Goal: Transaction & Acquisition: Obtain resource

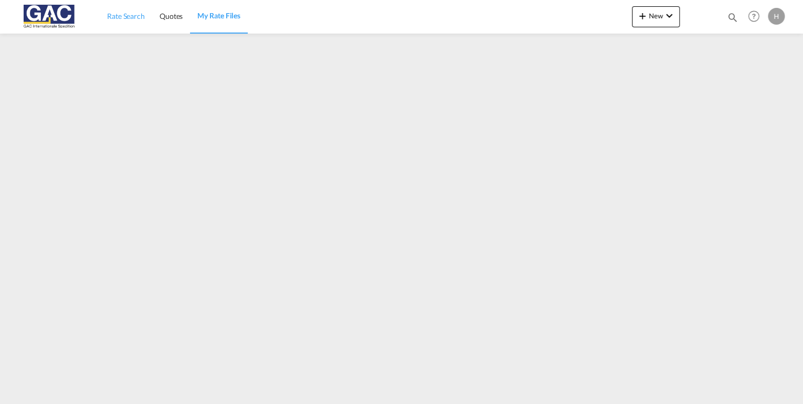
drag, startPoint x: 121, startPoint y: 11, endPoint x: 122, endPoint y: 2, distance: 9.5
click at [121, 12] on span "Rate Search" at bounding box center [126, 16] width 38 height 9
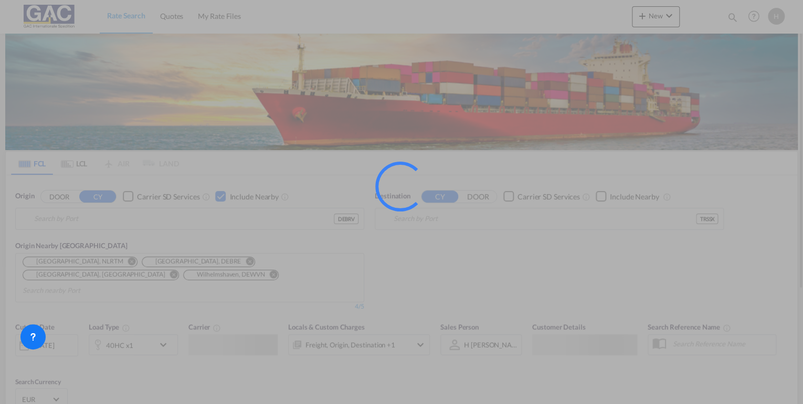
type input "[GEOGRAPHIC_DATA], DEBRV"
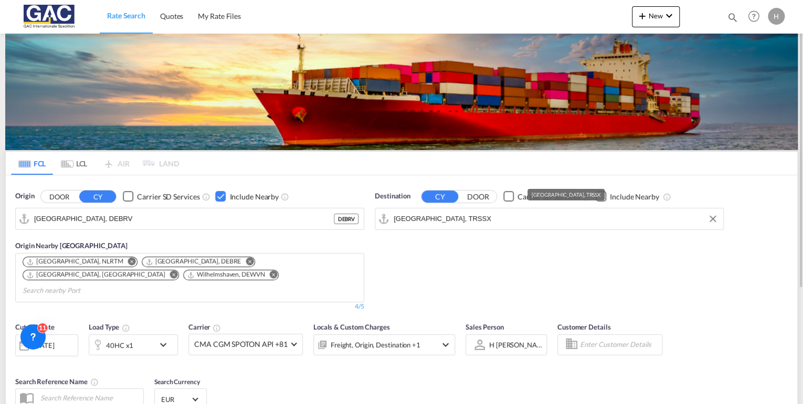
click at [456, 216] on input "[GEOGRAPHIC_DATA], TRSSX" at bounding box center [556, 219] width 324 height 16
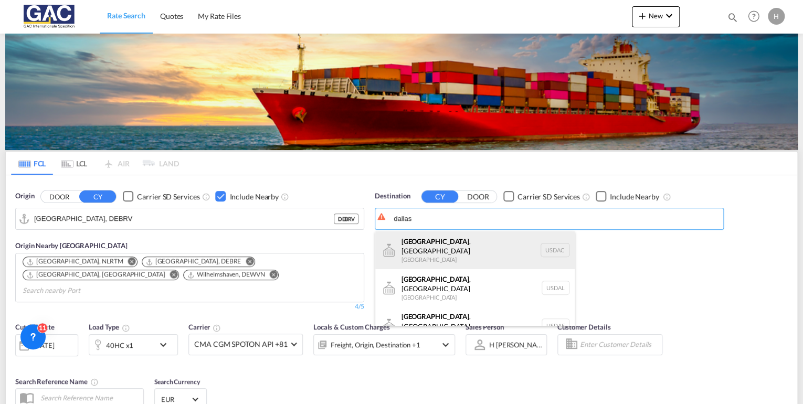
click at [430, 247] on div "[GEOGRAPHIC_DATA] , [GEOGRAPHIC_DATA] [GEOGRAPHIC_DATA] USDAC" at bounding box center [474, 250] width 199 height 38
type input "[GEOGRAPHIC_DATA], [GEOGRAPHIC_DATA], USDAC"
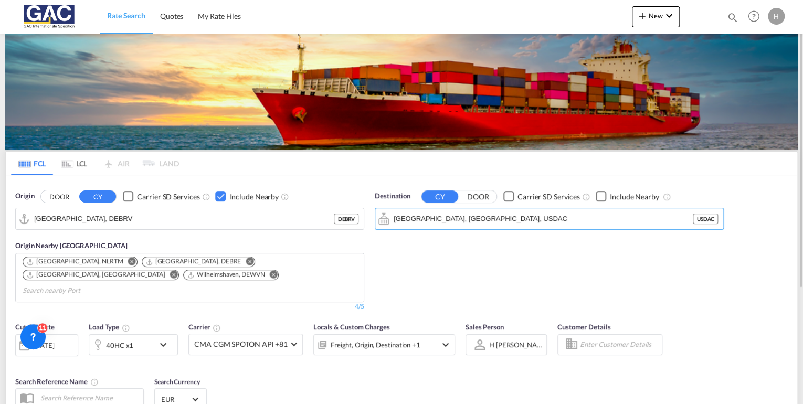
click at [599, 197] on div "Checkbox No Ink" at bounding box center [601, 196] width 10 height 10
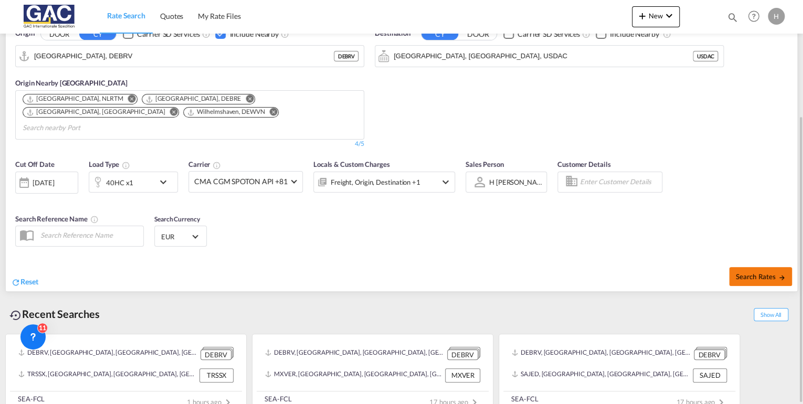
click at [739, 272] on span "Search Rates" at bounding box center [760, 276] width 50 height 8
type input "DEBRV to USDAC / [DATE]"
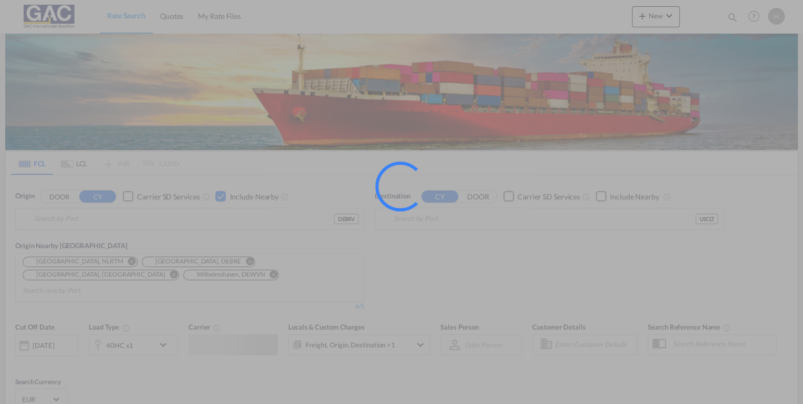
type input "[GEOGRAPHIC_DATA], DEBRV"
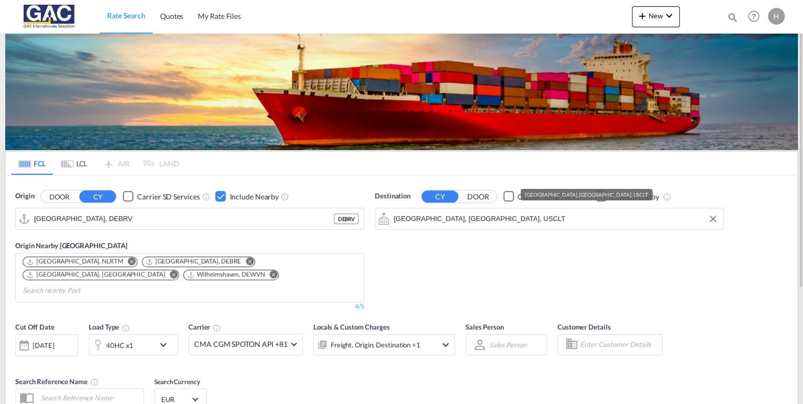
click at [500, 220] on input "Charlotte, NC, USCLT" at bounding box center [556, 219] width 324 height 16
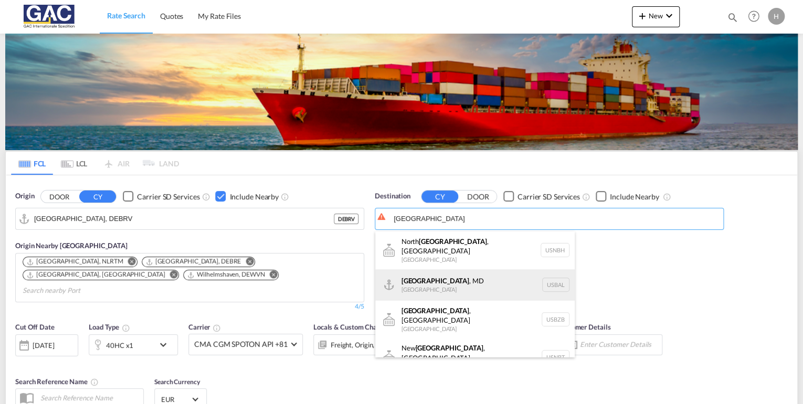
click at [433, 274] on div "Baltimore , MD United States USBAL" at bounding box center [474, 284] width 199 height 31
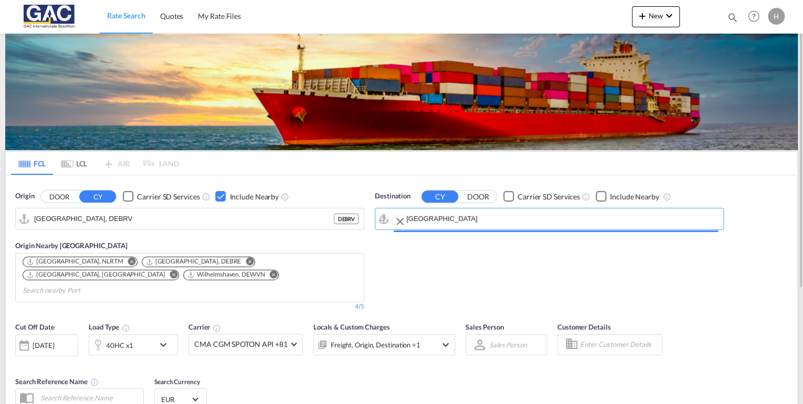
type input "Baltimore, MD, USBAL"
click at [599, 191] on div "Checkbox No Ink" at bounding box center [601, 196] width 10 height 10
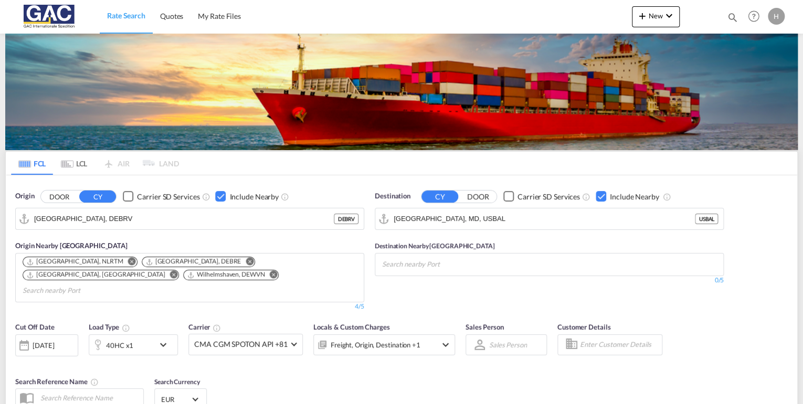
click at [599, 192] on div "Checkbox No Ink" at bounding box center [601, 196] width 10 height 10
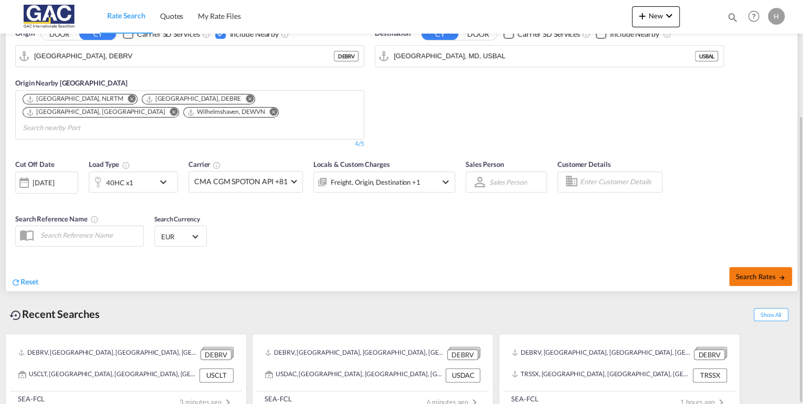
click at [743, 272] on span "Search Rates" at bounding box center [760, 276] width 50 height 8
type input "DEBRV to USBAL / 21 Aug 2025"
